Goal: Communication & Community: Answer question/provide support

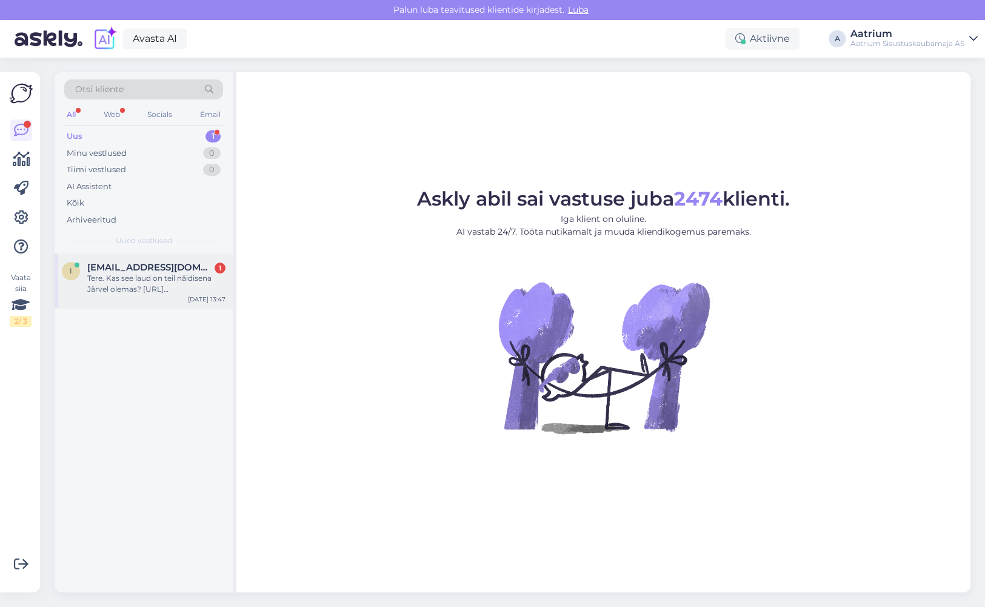
click at [147, 277] on div "Tere. Kas see laud on teil näidisena Järvel olemas? [URL][DOMAIN_NAME]" at bounding box center [156, 284] width 138 height 22
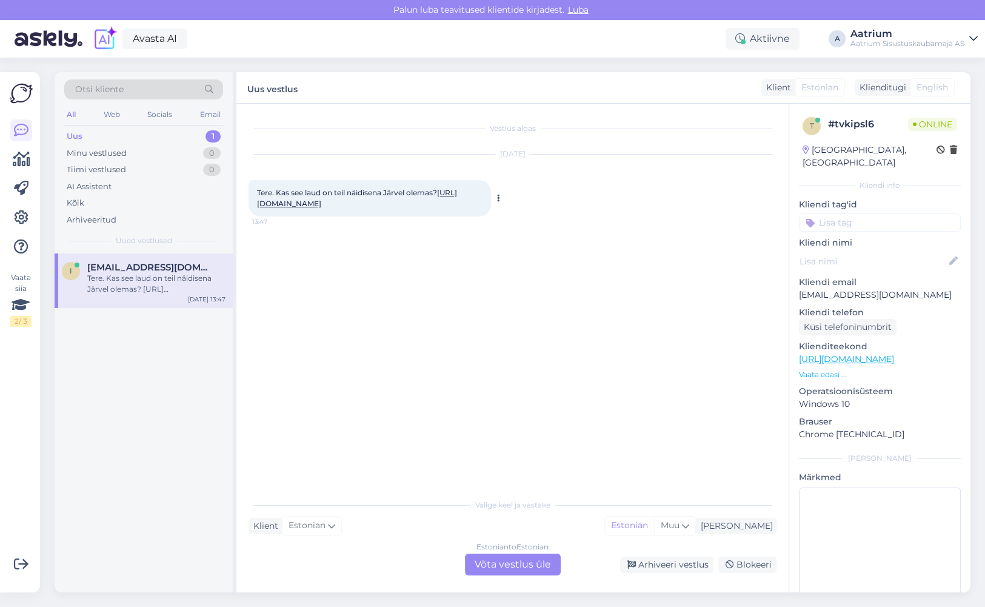
click at [397, 204] on link "[URL][DOMAIN_NAME]" at bounding box center [357, 198] width 200 height 20
click at [519, 563] on div "Estonian to Estonian Võta vestlus üle" at bounding box center [513, 565] width 96 height 22
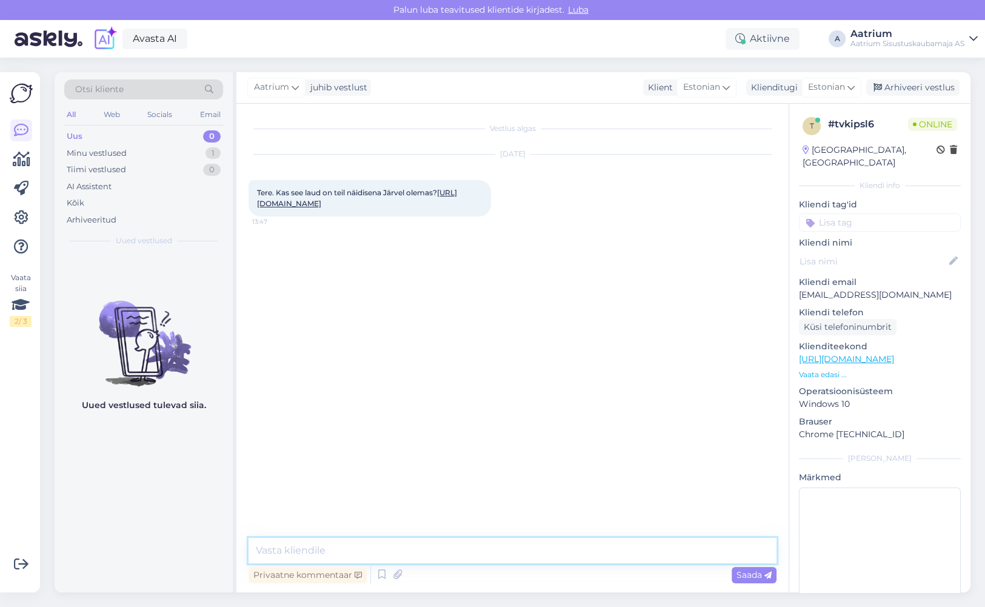
click at [323, 550] on textarea at bounding box center [513, 550] width 528 height 25
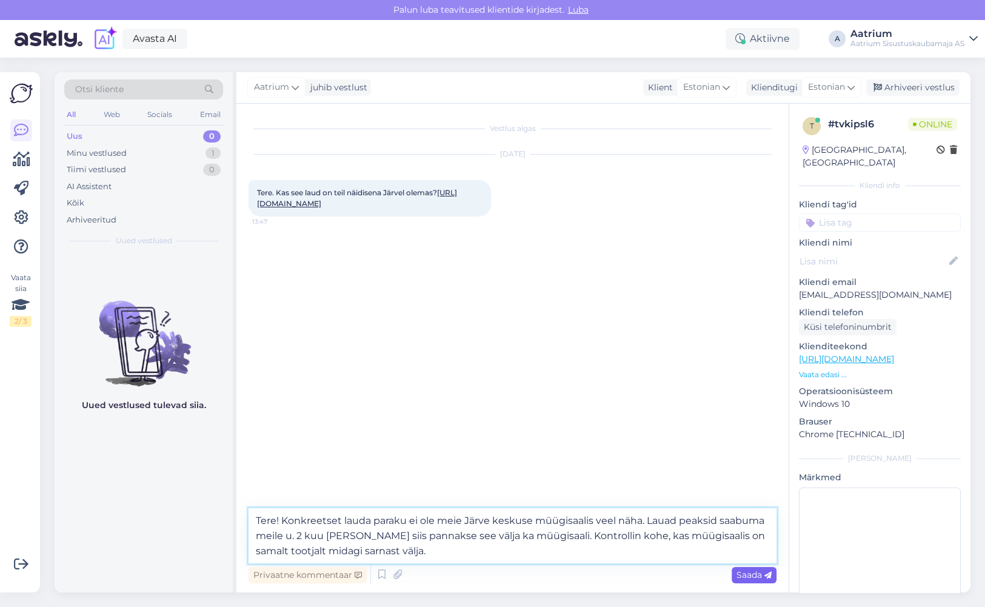
type textarea "Tere! Konkreetset lauda paraku ei ole meie Järve keskuse müügisaalis veel näha.…"
click at [754, 577] on span "Saada" at bounding box center [754, 574] width 35 height 11
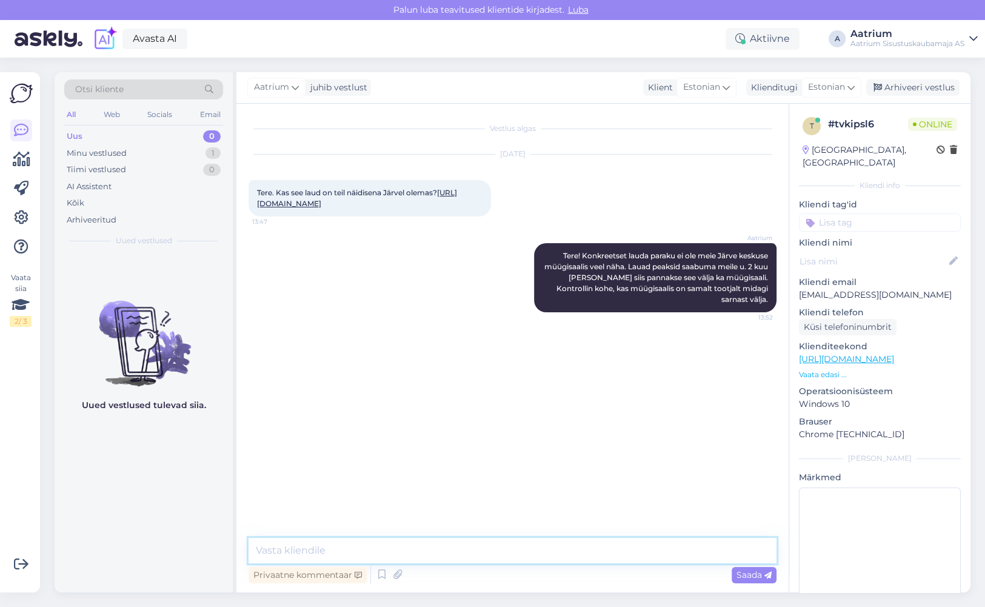
click at [488, 556] on textarea at bounding box center [513, 550] width 528 height 25
click at [718, 555] on textarea "Antud tootjalt on müügisaalis väljas päris palju söögilaudu, kuid ühtegi sarnas…" at bounding box center [513, 550] width 528 height 25
type textarea "Antud tootjalt on müügisaalis väljas päris palju söögilaudu, kuid ühtegi sarnas…"
click at [753, 575] on span "Saada" at bounding box center [754, 574] width 35 height 11
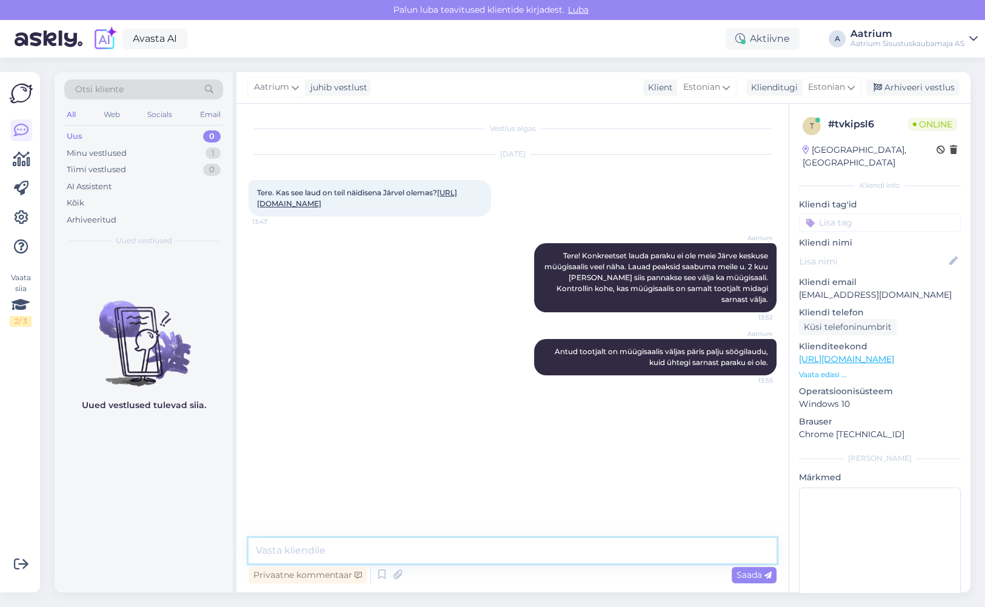
click at [391, 539] on textarea at bounding box center [513, 550] width 528 height 25
paste textarea "[URL][DOMAIN_NAME]"
type textarea "Kõige sarnasem on nt. selline [URL][DOMAIN_NAME]"
click at [756, 580] on div "Saada" at bounding box center [754, 575] width 45 height 16
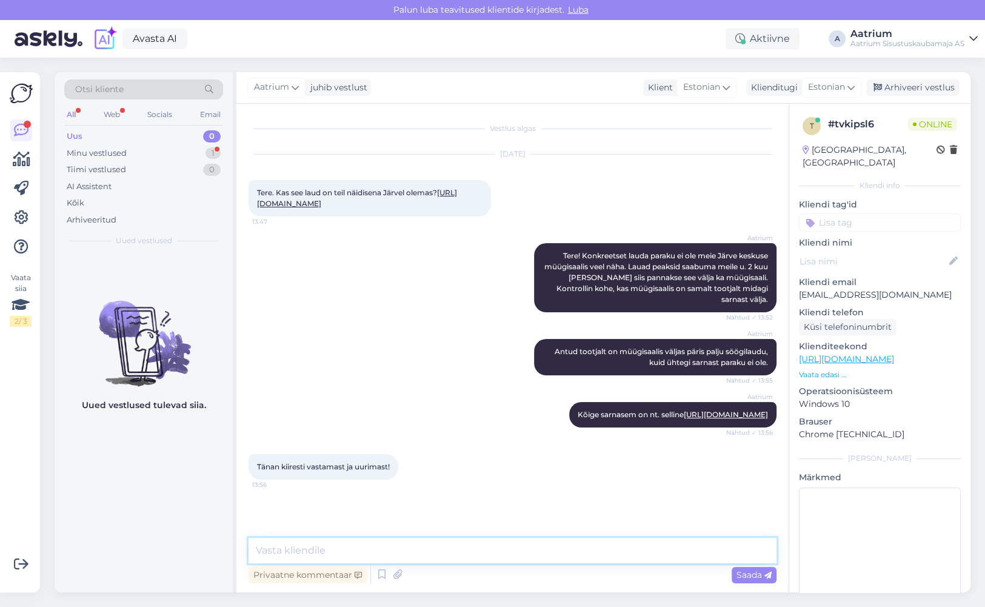
click at [425, 542] on textarea at bounding box center [513, 550] width 528 height 25
type textarea "Palun!"
click at [760, 573] on span "Saada" at bounding box center [754, 574] width 35 height 11
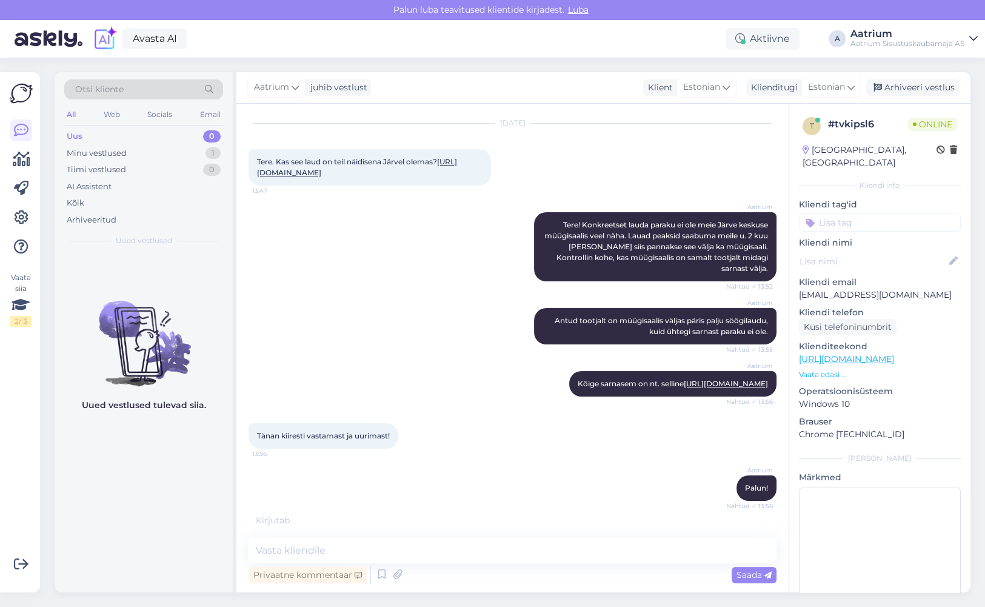
scroll to position [92, 0]
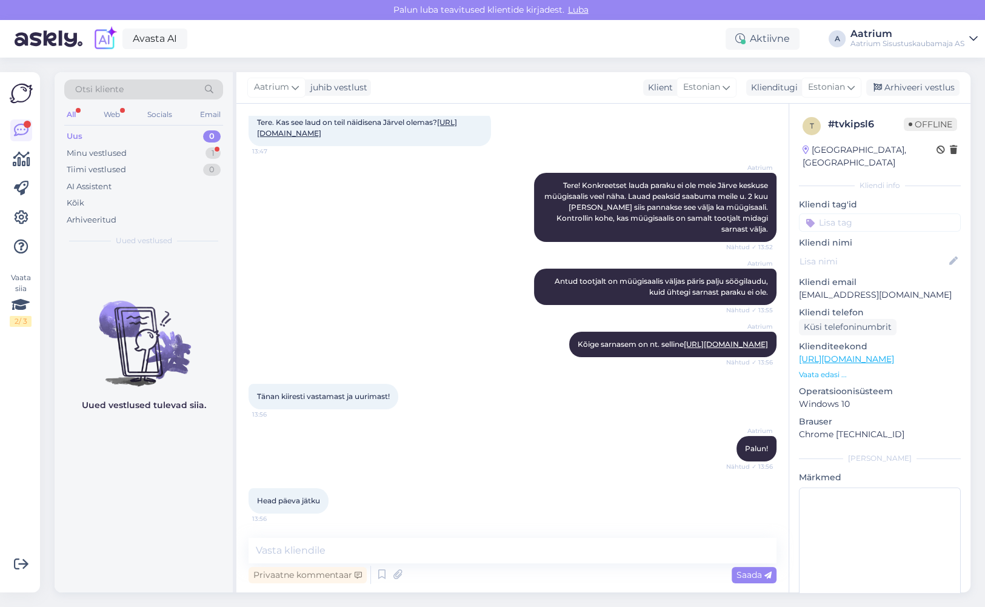
click at [138, 463] on div "Uued vestlused tulevad siia." at bounding box center [144, 422] width 178 height 339
click at [929, 89] on div "Arhiveeri vestlus" at bounding box center [913, 87] width 93 height 16
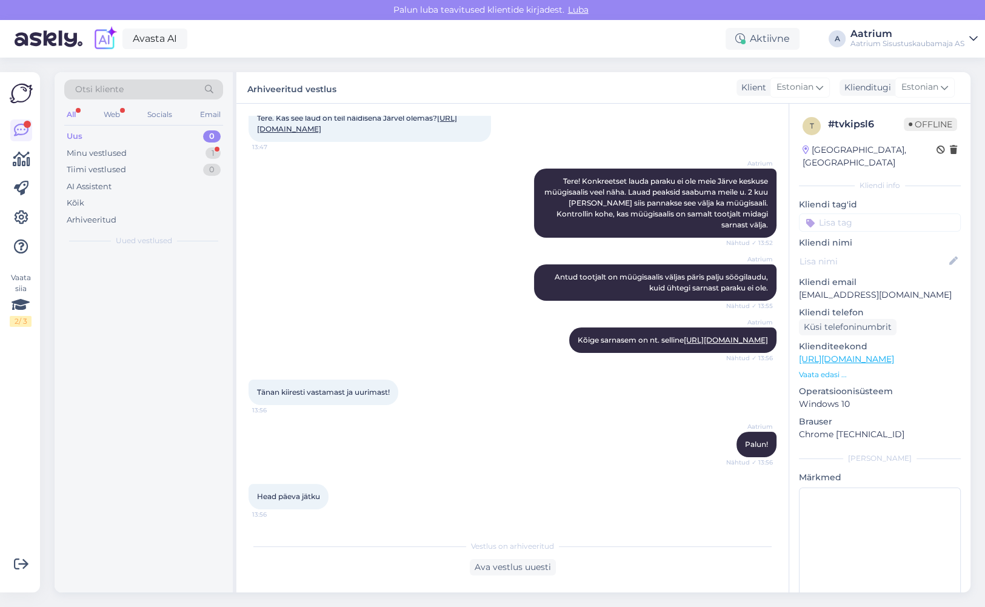
scroll to position [96, 0]
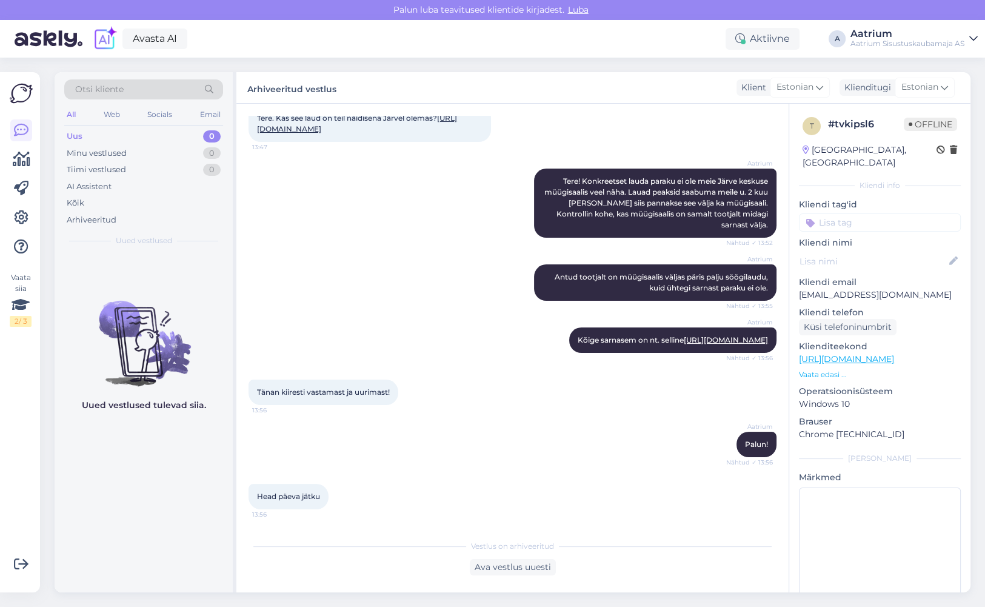
click at [449, 210] on div "Aatrium Tere! Konkreetset lauda paraku ei ole meie Järve keskuse müügisaalis ve…" at bounding box center [513, 203] width 528 height 96
click at [762, 41] on div "Aktiivne" at bounding box center [763, 39] width 74 height 22
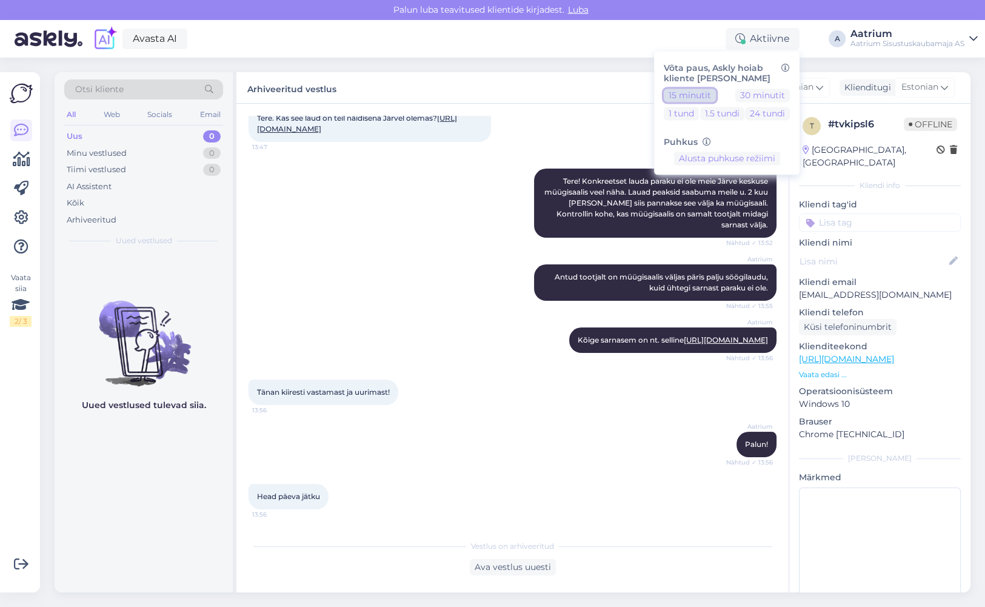
click at [696, 98] on button "15 minutit" at bounding box center [690, 95] width 52 height 13
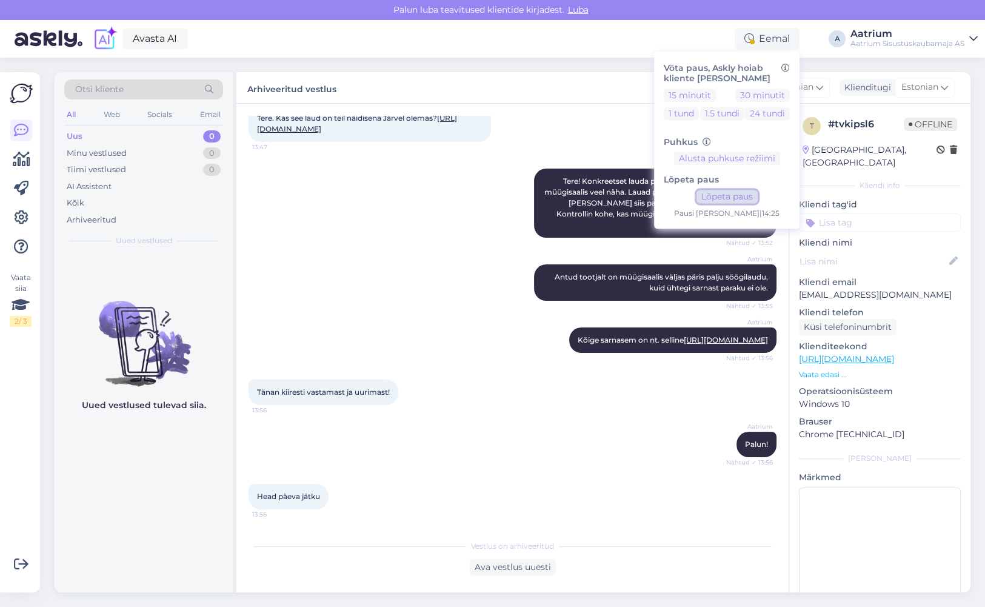
click at [737, 200] on button "Lõpeta paus" at bounding box center [727, 196] width 61 height 13
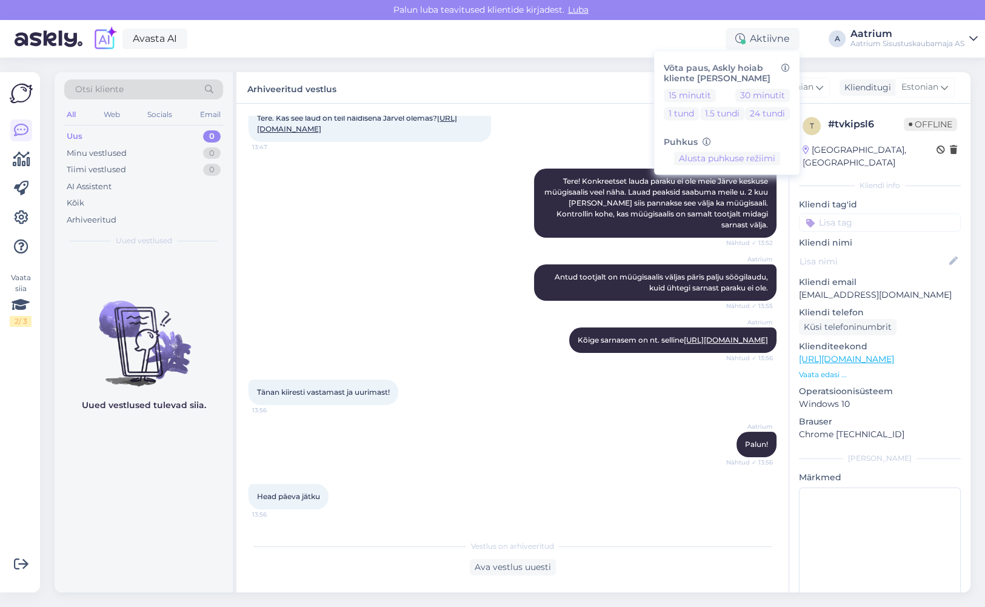
click at [702, 403] on div "Tänan kiiresti vastamast ja uurimast! 13:56" at bounding box center [513, 392] width 528 height 52
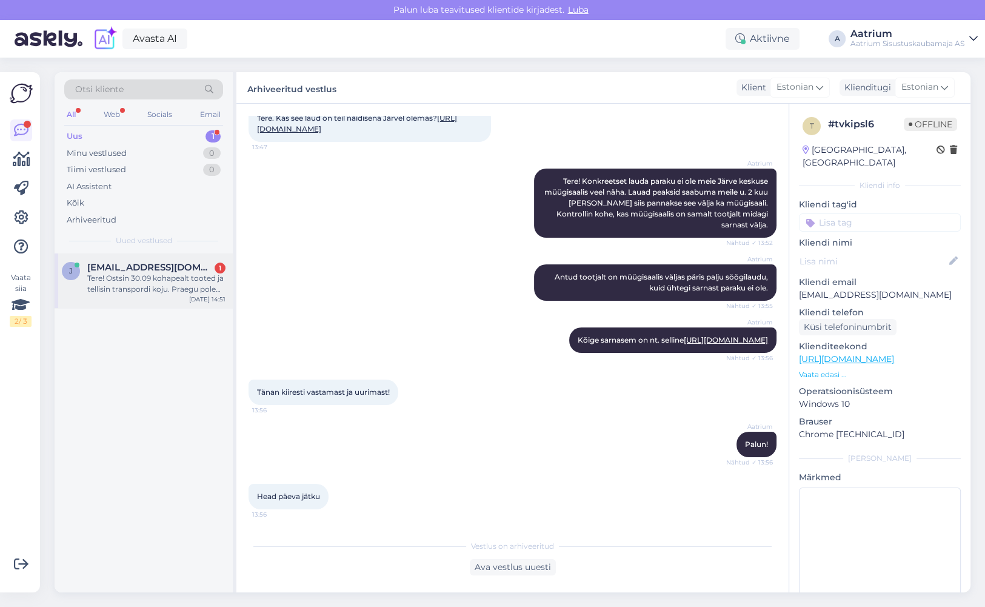
click at [163, 294] on div "J [EMAIL_ADDRESS][DOMAIN_NAME] 1 Tere! Ostsin 30.09 kohapealt tooted ja tellisi…" at bounding box center [144, 280] width 178 height 55
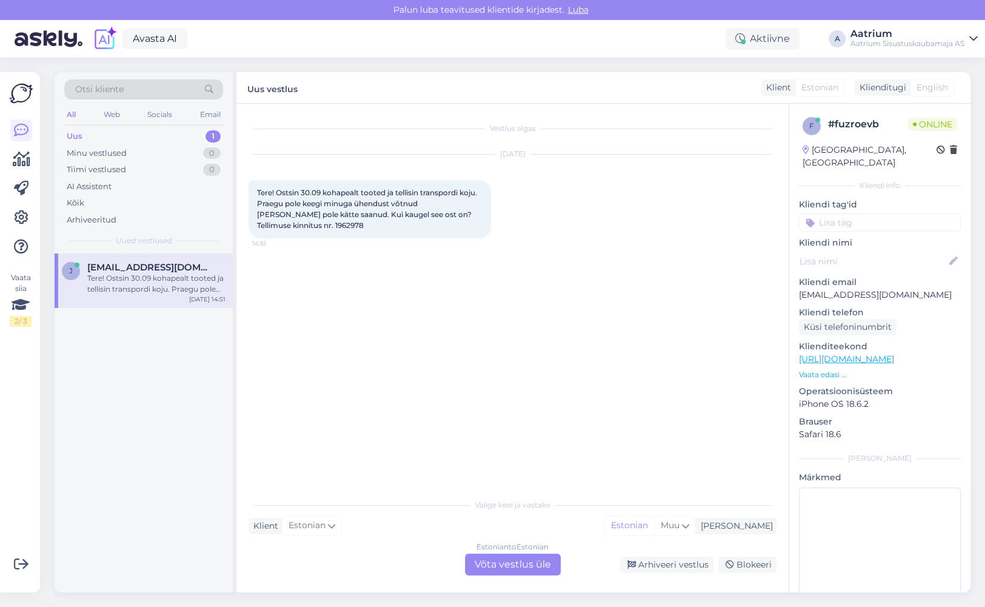
scroll to position [0, 0]
drag, startPoint x: 286, startPoint y: 225, endPoint x: 257, endPoint y: 225, distance: 29.1
click at [257, 225] on div "Tere! Ostsin 30.09 kohapealt tooted ja tellisin transpordi koju. Praegu pole ke…" at bounding box center [370, 209] width 243 height 58
copy span "1962978"
click at [485, 558] on div "Estonian to Estonian Võta vestlus üle" at bounding box center [513, 565] width 96 height 22
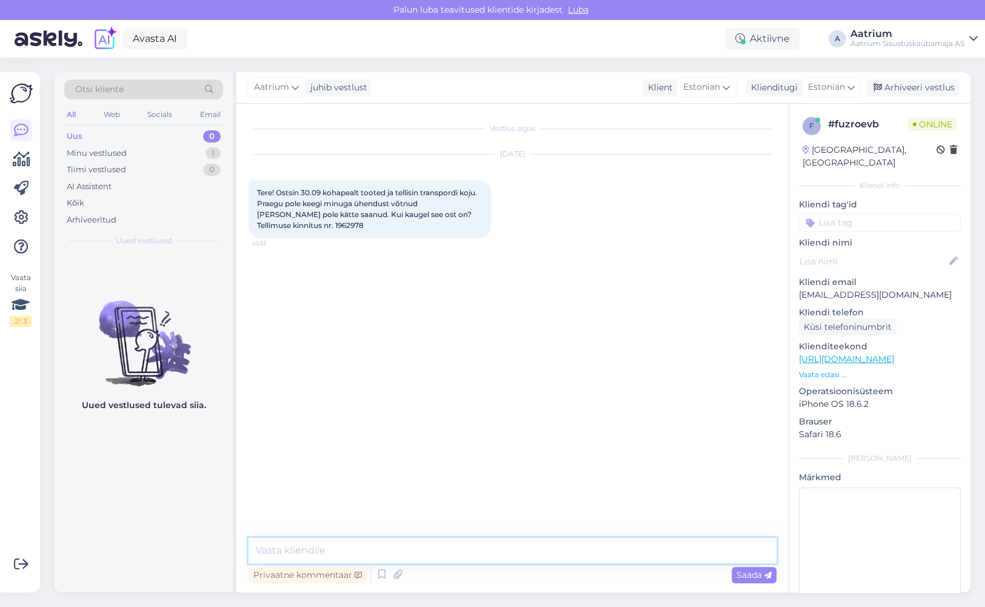
click at [418, 543] on textarea at bounding box center [513, 550] width 528 height 25
type textarea "Tere! Kohe kontrollin."
click at [757, 575] on span "Saada" at bounding box center [754, 574] width 35 height 11
click at [274, 553] on textarea at bounding box center [513, 550] width 528 height 25
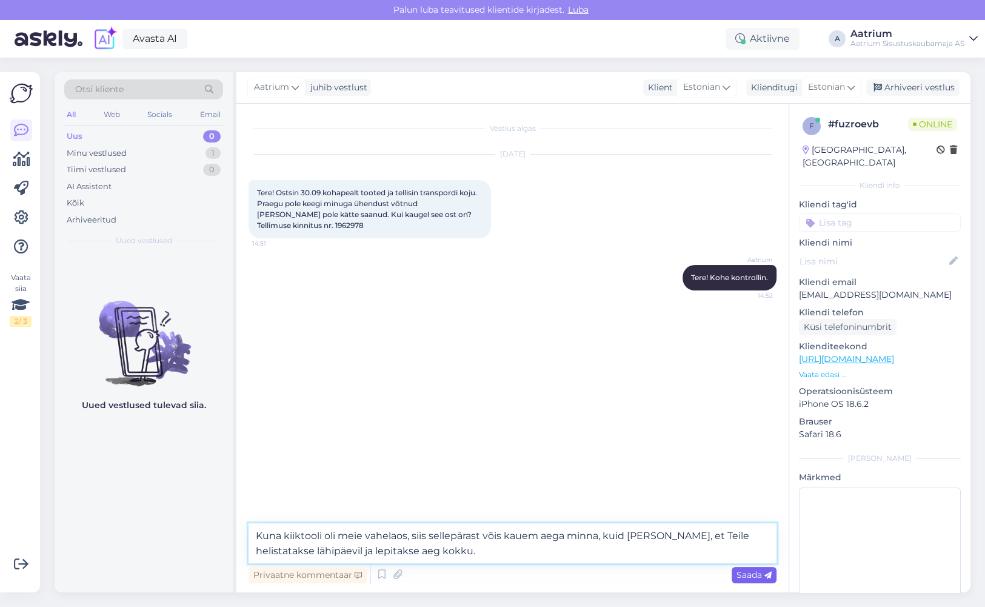
type textarea "Kuna kiiktooli oli meie vahelaos, siis sellepärast võis kauem aega minna, kuid …"
click at [740, 574] on span "Saada" at bounding box center [754, 574] width 35 height 11
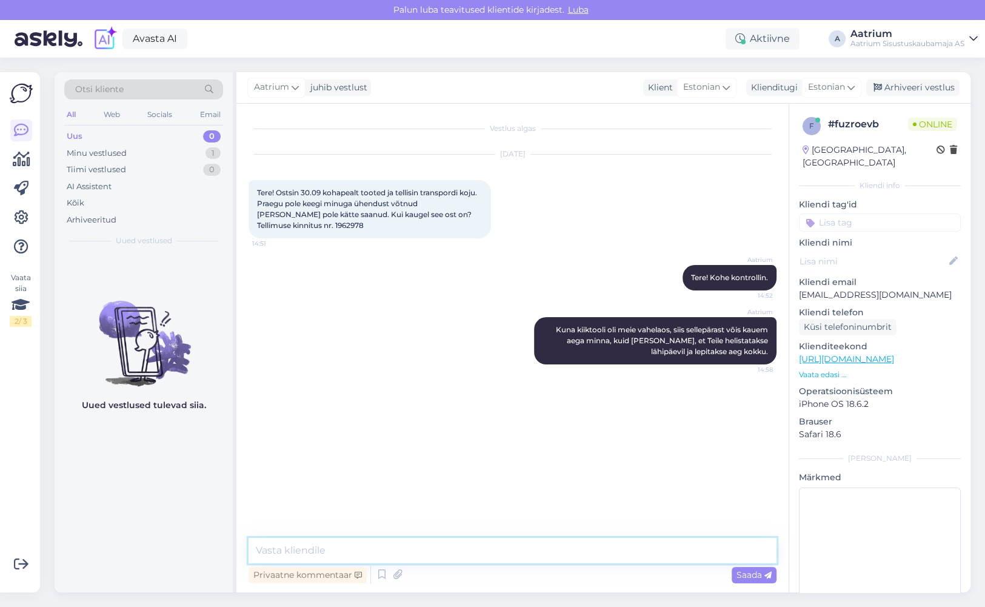
click at [371, 548] on textarea at bounding box center [513, 550] width 528 height 25
click at [410, 551] on textarea "Palun Üllel (kes tellimuse vormaistas" at bounding box center [513, 550] width 528 height 25
click at [429, 552] on textarea "Palun Üllel (kes tellimuse vormistas" at bounding box center [513, 550] width 528 height 25
click at [648, 553] on textarea "Palun Üllel (kes tellimuse vormistas) igaks juhuks üle vaadata, kuid tundub, et" at bounding box center [513, 550] width 528 height 25
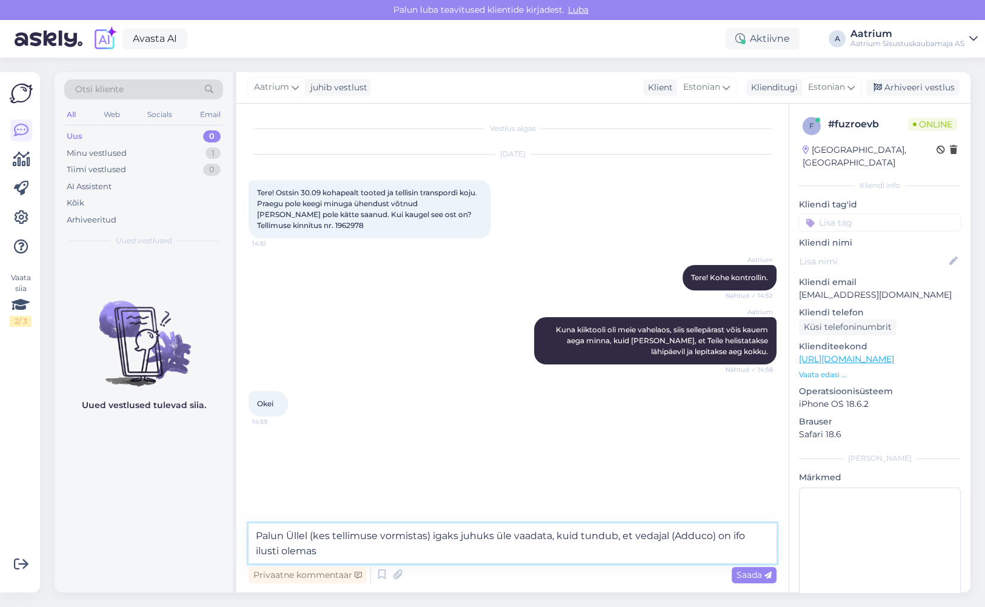
click at [735, 532] on textarea "Palun Üllel (kes tellimuse vormistas) igaks juhuks üle vaadata, kuid tundub, et…" at bounding box center [513, 543] width 528 height 40
click at [351, 551] on textarea "Palun Üllel (kes tellimuse vormistas) igaks juhuks üle vaadata, kuid tundub, et…" at bounding box center [513, 543] width 528 height 40
click at [497, 534] on textarea "Palun Üllel (kes tellimuse vormistas) igaks juhuks üle vaadata, kuid tundub, et…" at bounding box center [513, 543] width 528 height 40
click at [466, 553] on textarea "Palun Üllel (kes tellimuse vormistas) igaks juhuks kõik üle vaadata, kuid tundu…" at bounding box center [513, 543] width 528 height 40
type textarea "Palun Üllel (kes tellimuse vormistas) igaks juhuks kõik üle vaadata, kuid tundu…"
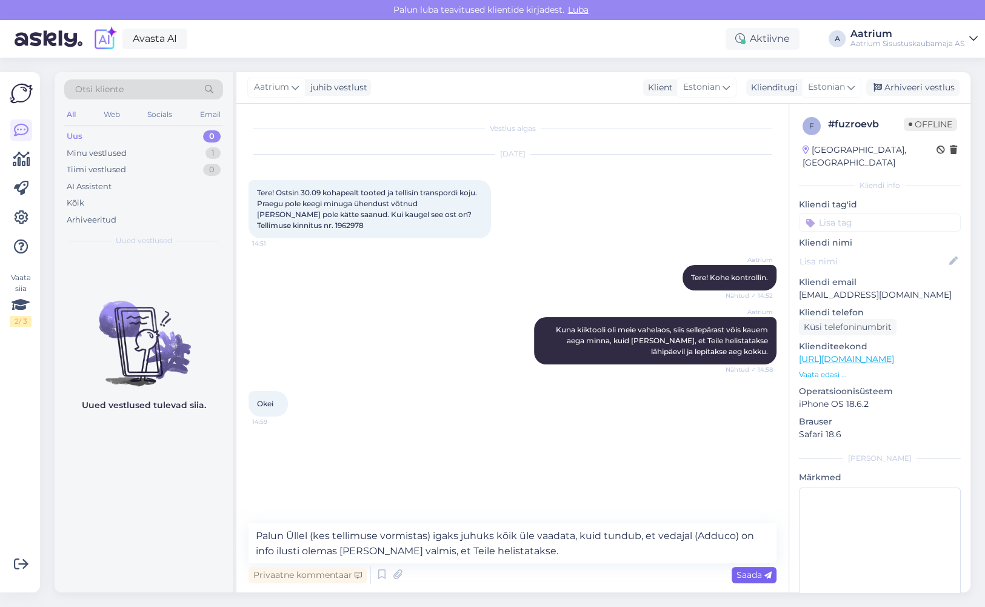
click at [746, 572] on span "Saada" at bounding box center [754, 574] width 35 height 11
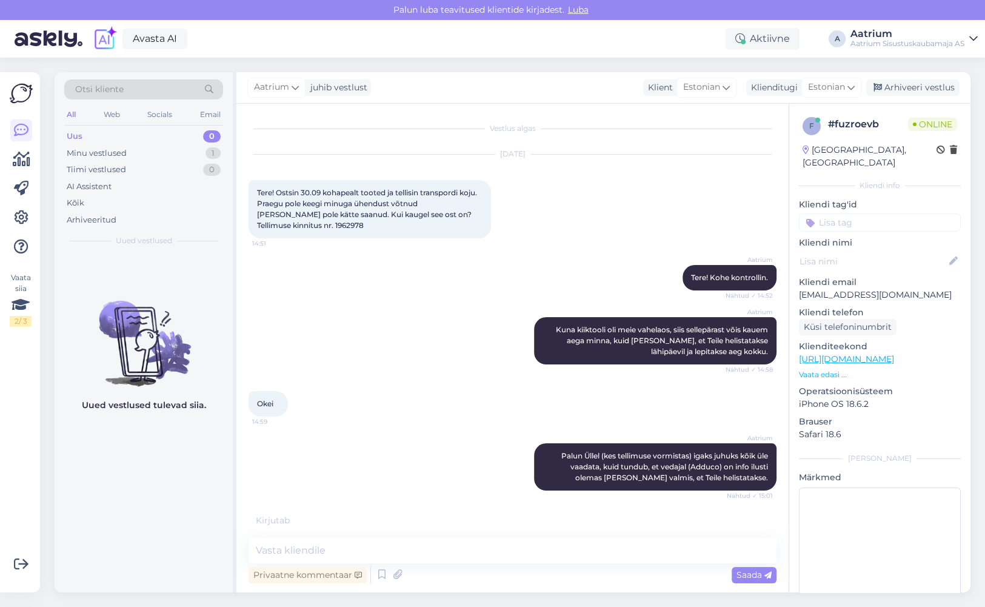
scroll to position [29, 0]
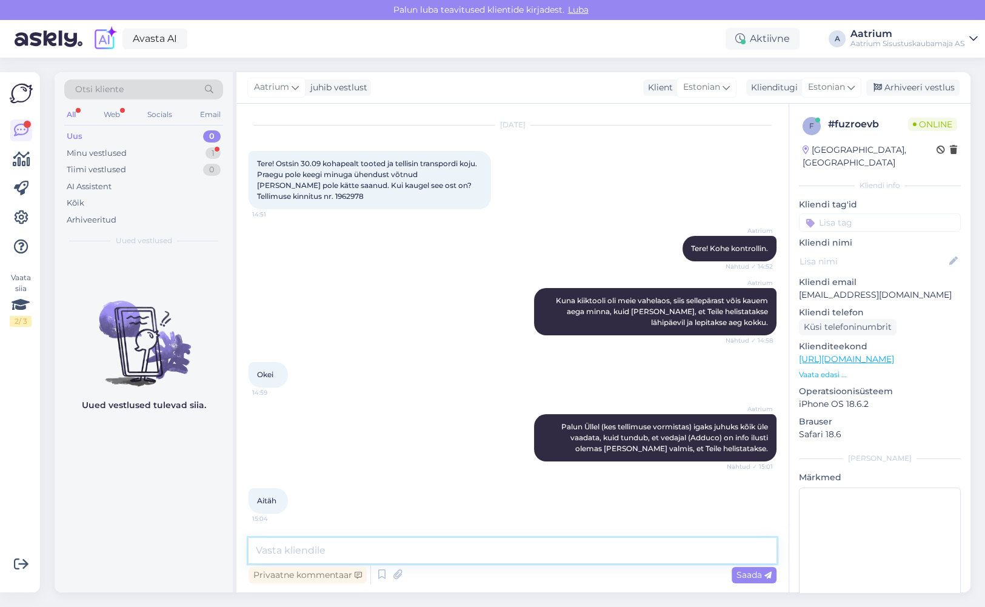
click at [315, 549] on textarea at bounding box center [513, 550] width 528 height 25
type textarea "Palun!"
click at [742, 575] on span "Saada" at bounding box center [754, 574] width 35 height 11
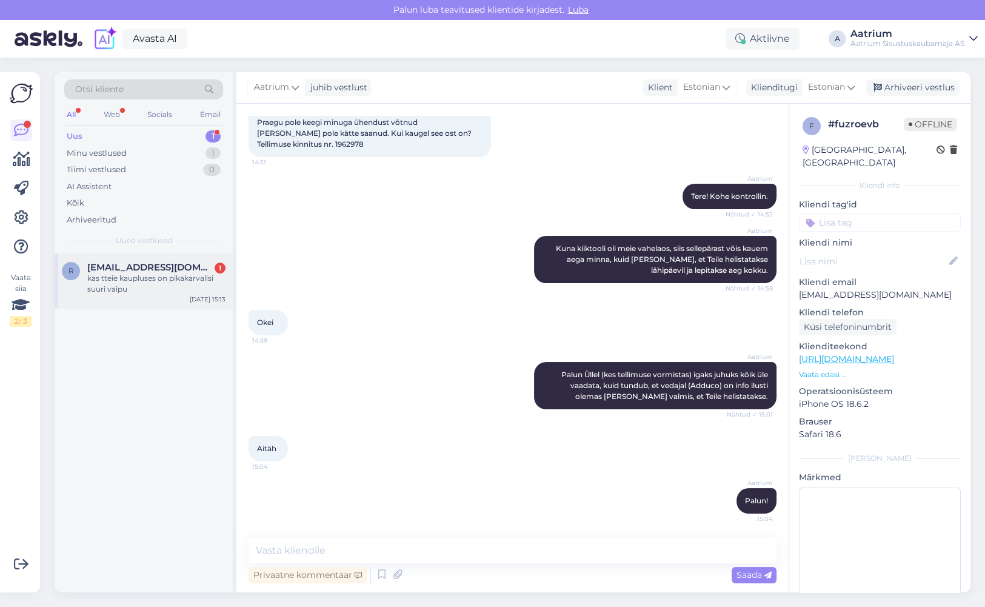
click at [132, 278] on div "kas tteie kaupluses on pikakarvalisi suuri vaipu" at bounding box center [156, 284] width 138 height 22
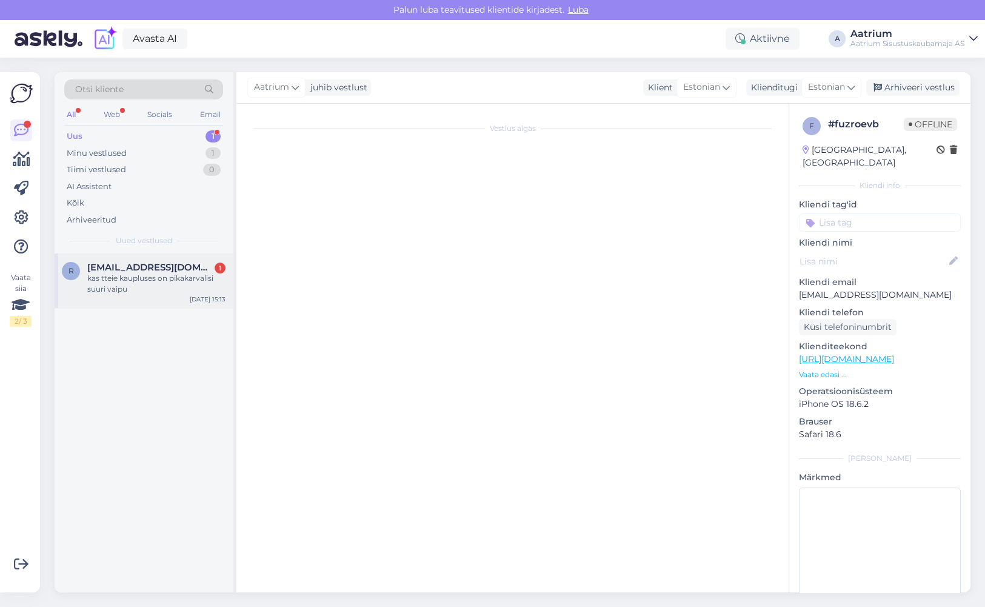
scroll to position [0, 0]
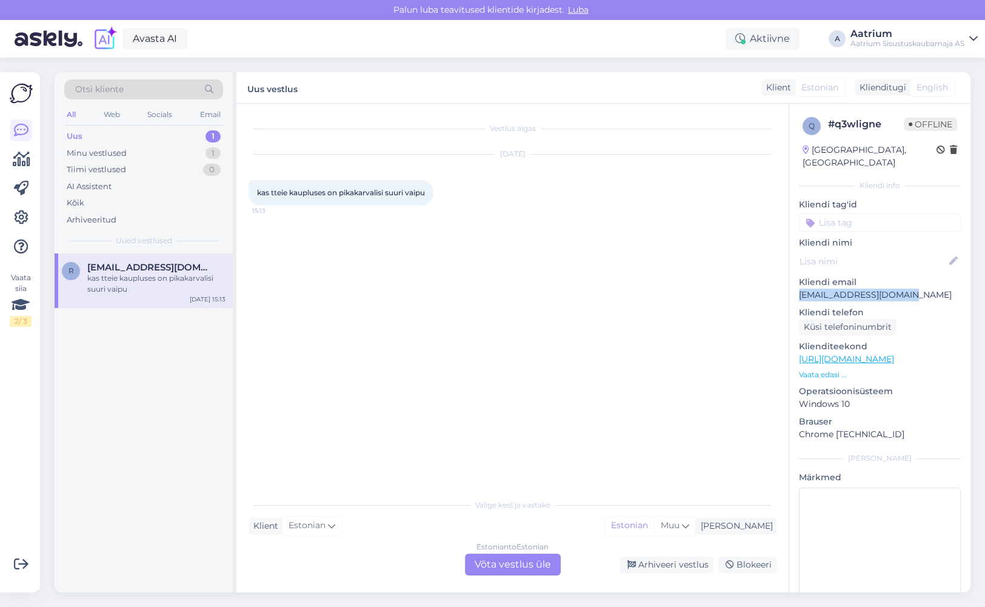
drag, startPoint x: 909, startPoint y: 282, endPoint x: 794, endPoint y: 283, distance: 115.2
click at [794, 283] on div "q # q3wligne Offline [GEOGRAPHIC_DATA], [GEOGRAPHIC_DATA] Kliendi info Kliendi …" at bounding box center [880, 359] width 181 height 511
copy p "[EMAIL_ADDRESS][DOMAIN_NAME]"
click at [336, 238] on div "Vestlus algas [DATE] kas tteie kaupluses on pikakarvalisi suuri vaipu 15:13" at bounding box center [518, 299] width 539 height 366
click at [372, 284] on div "Vestlus algas [DATE] kas tteie kaupluses on pikakarvalisi suuri vaipu 15:13" at bounding box center [518, 299] width 539 height 366
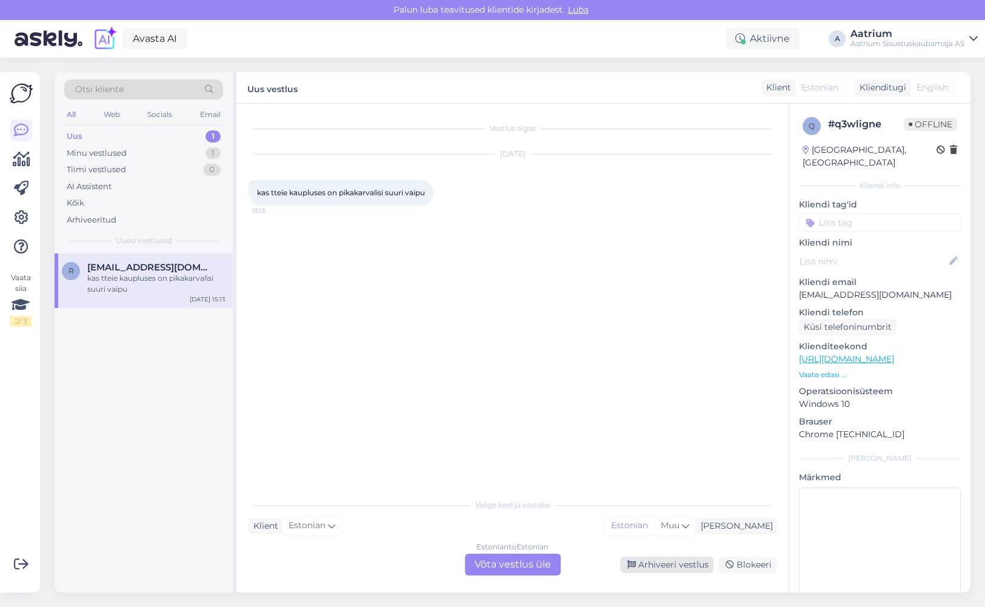
click at [689, 568] on div "Arhiveeri vestlus" at bounding box center [666, 565] width 93 height 16
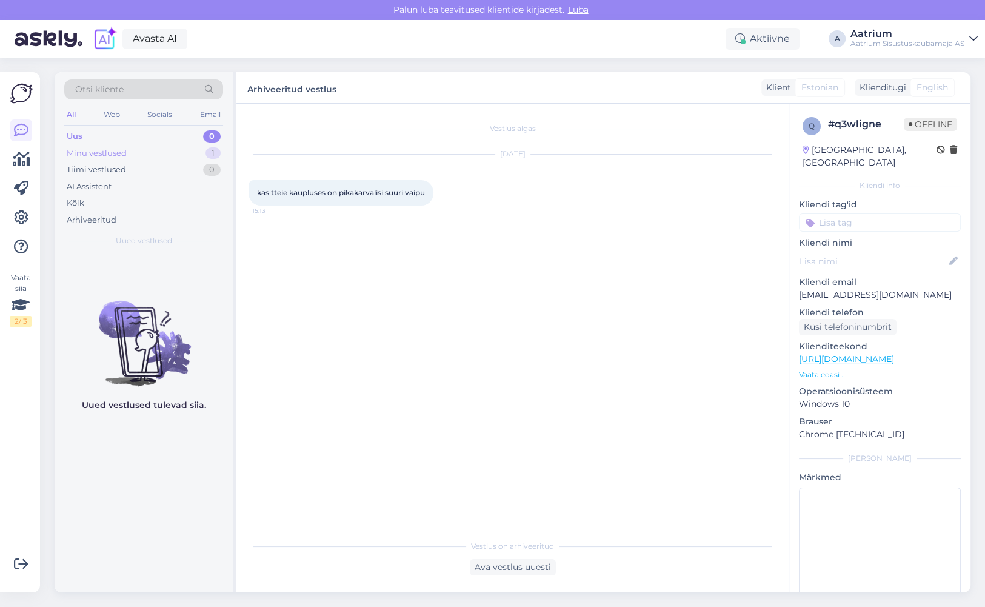
click at [104, 147] on div "Minu vestlused" at bounding box center [97, 153] width 60 height 12
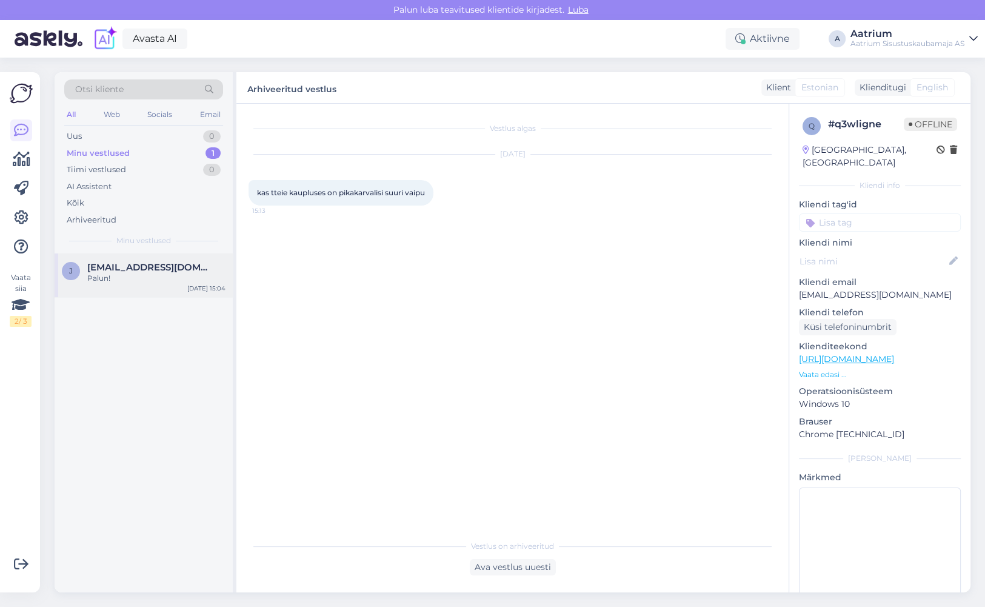
click at [109, 279] on div "Palun!" at bounding box center [156, 278] width 138 height 11
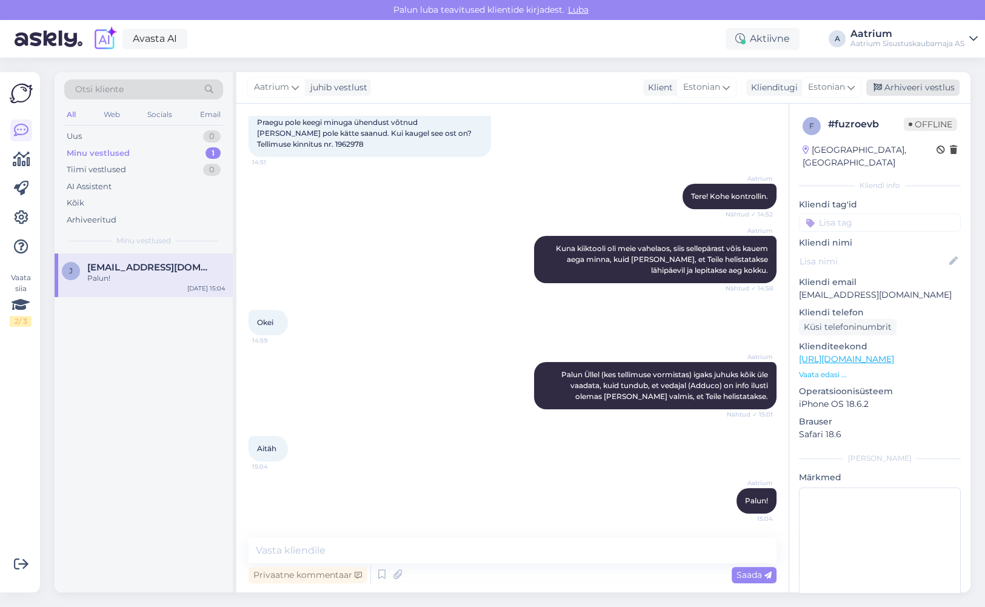
click at [925, 87] on div "Arhiveeri vestlus" at bounding box center [913, 87] width 93 height 16
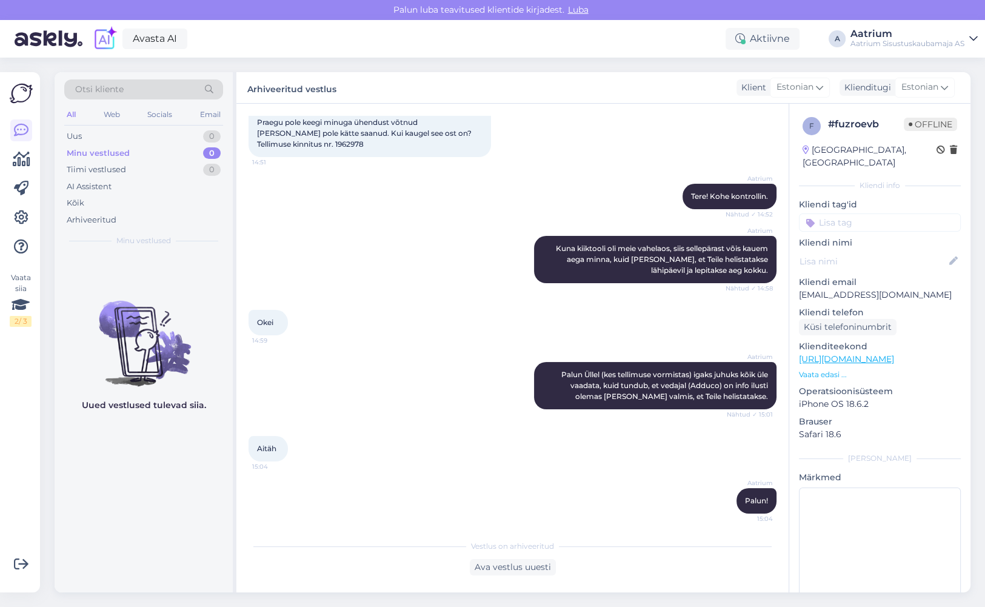
scroll to position [0, 0]
